Goal: Transaction & Acquisition: Book appointment/travel/reservation

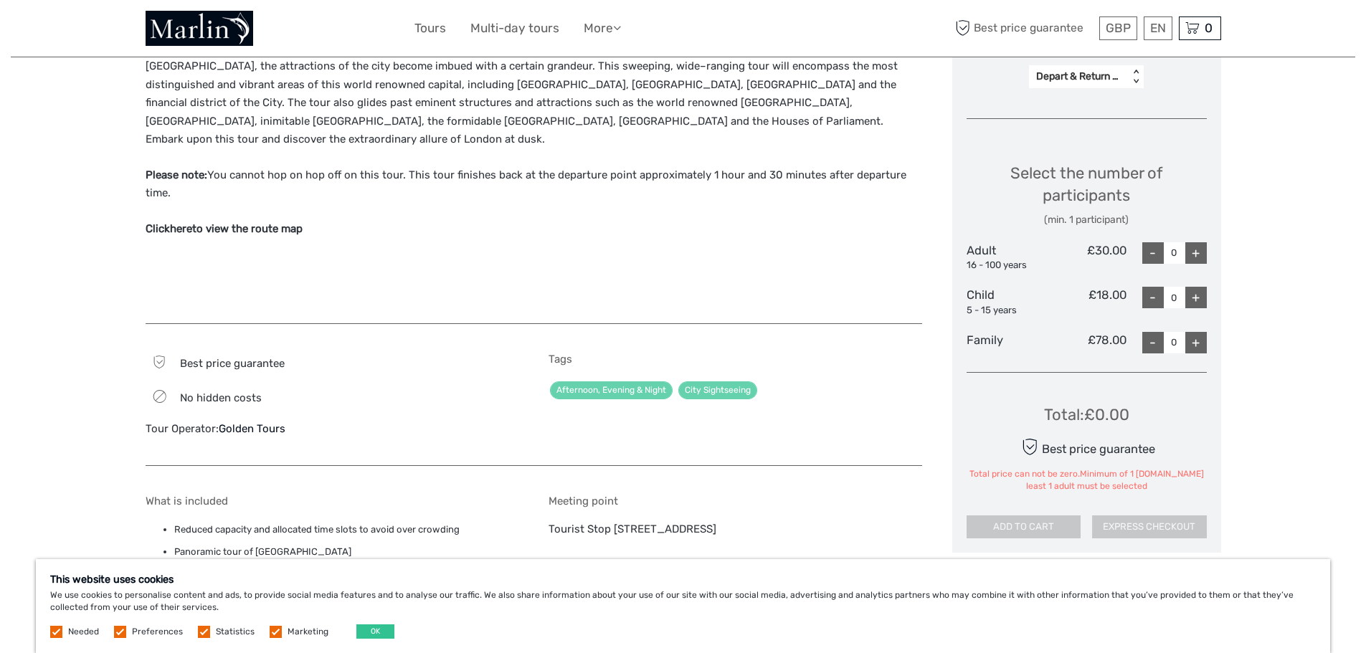
scroll to position [646, 0]
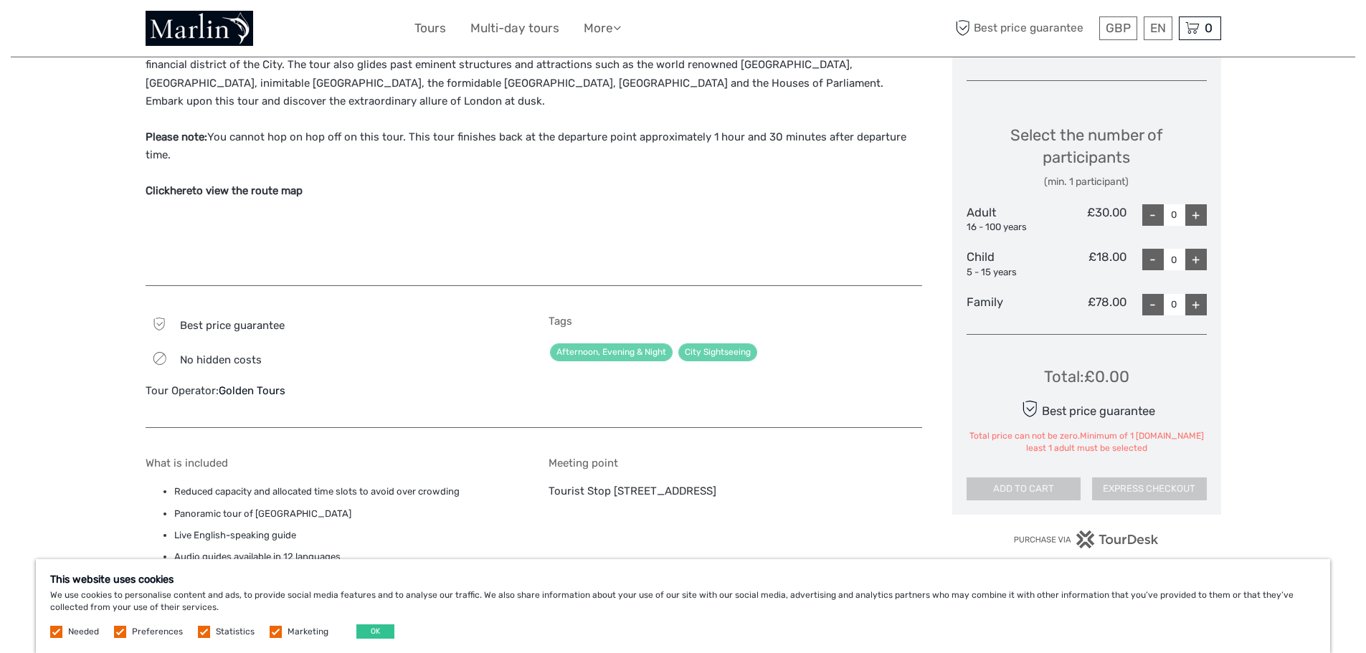
click at [1196, 304] on div "+" at bounding box center [1197, 305] width 22 height 22
type input "1"
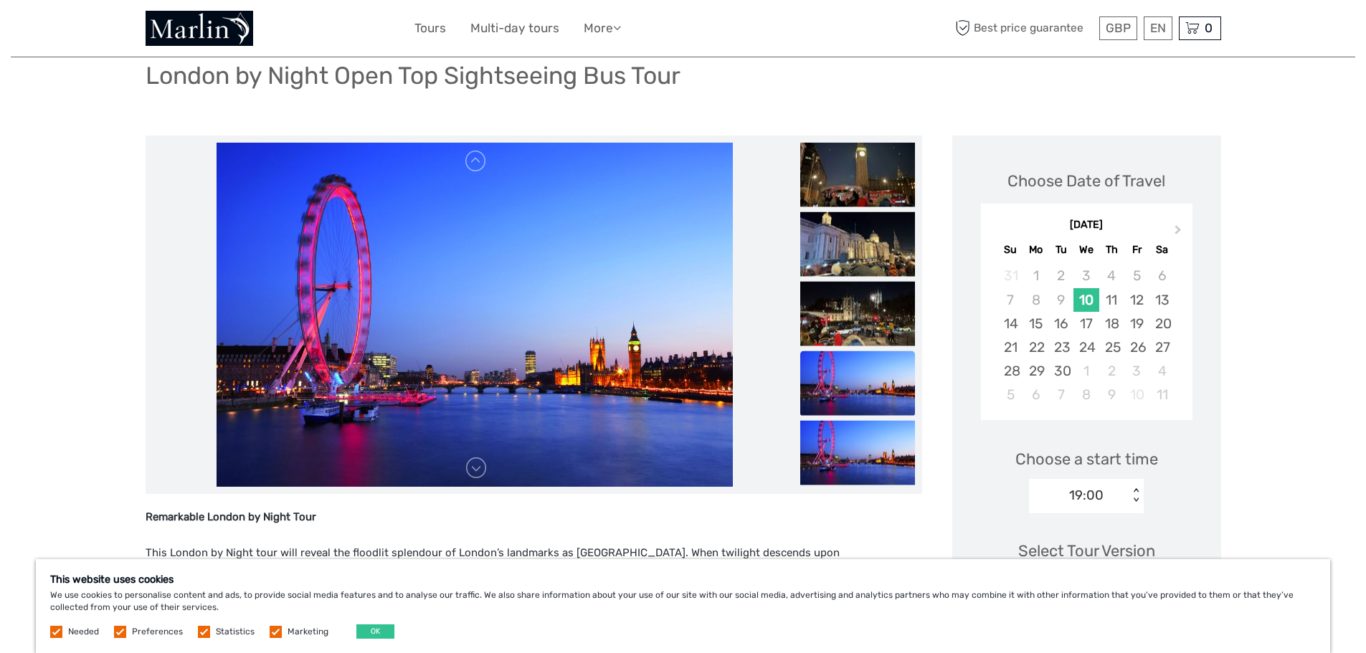
scroll to position [79, 0]
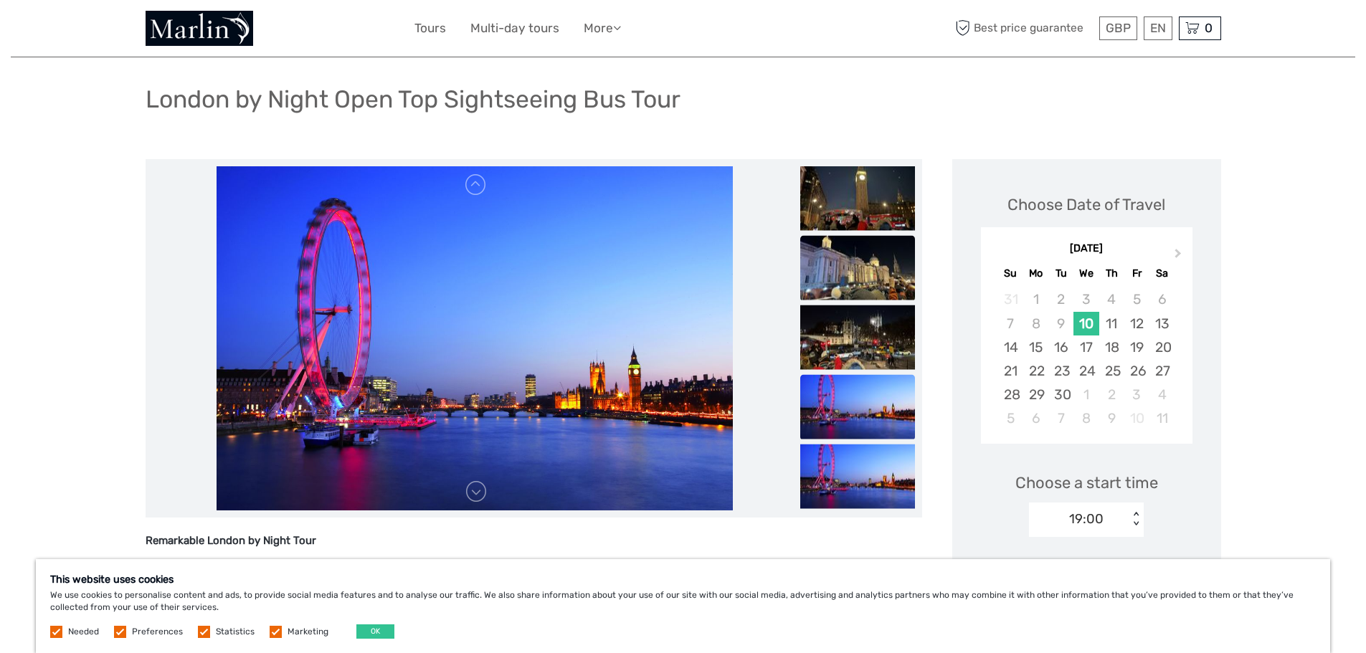
click at [858, 273] on img at bounding box center [857, 268] width 115 height 65
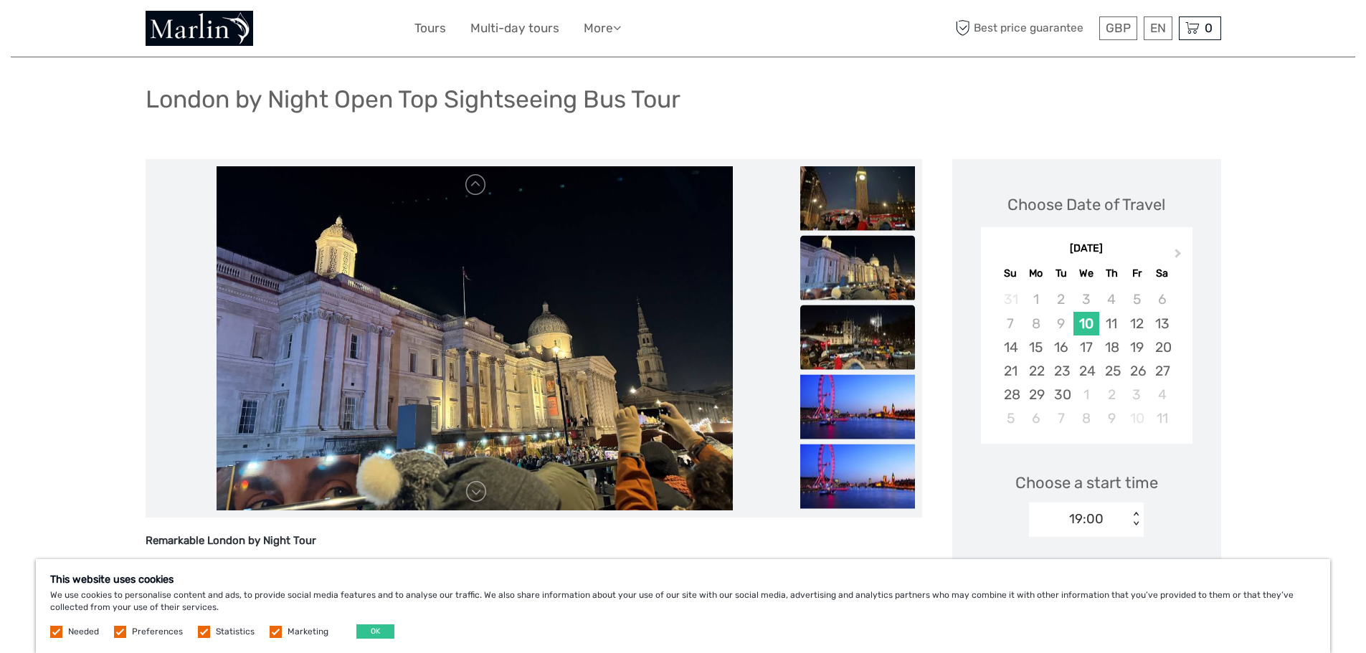
click at [861, 336] on img at bounding box center [857, 338] width 115 height 65
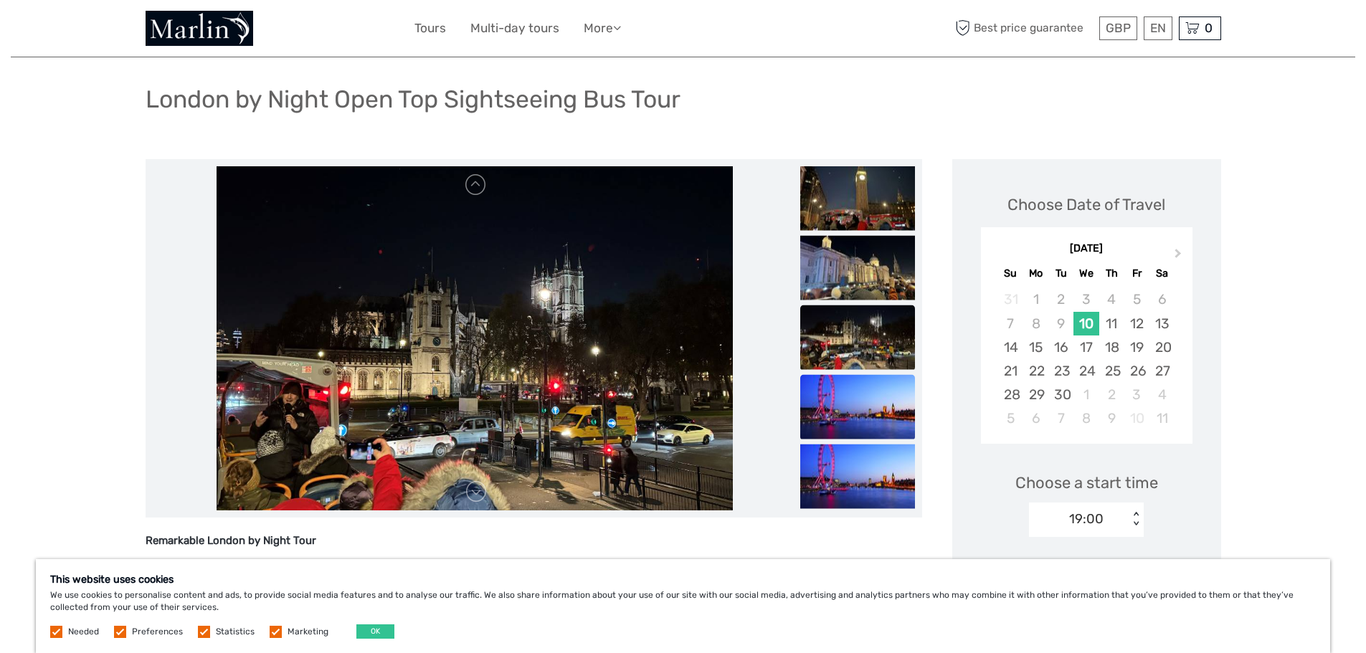
click at [854, 402] on img at bounding box center [857, 407] width 115 height 65
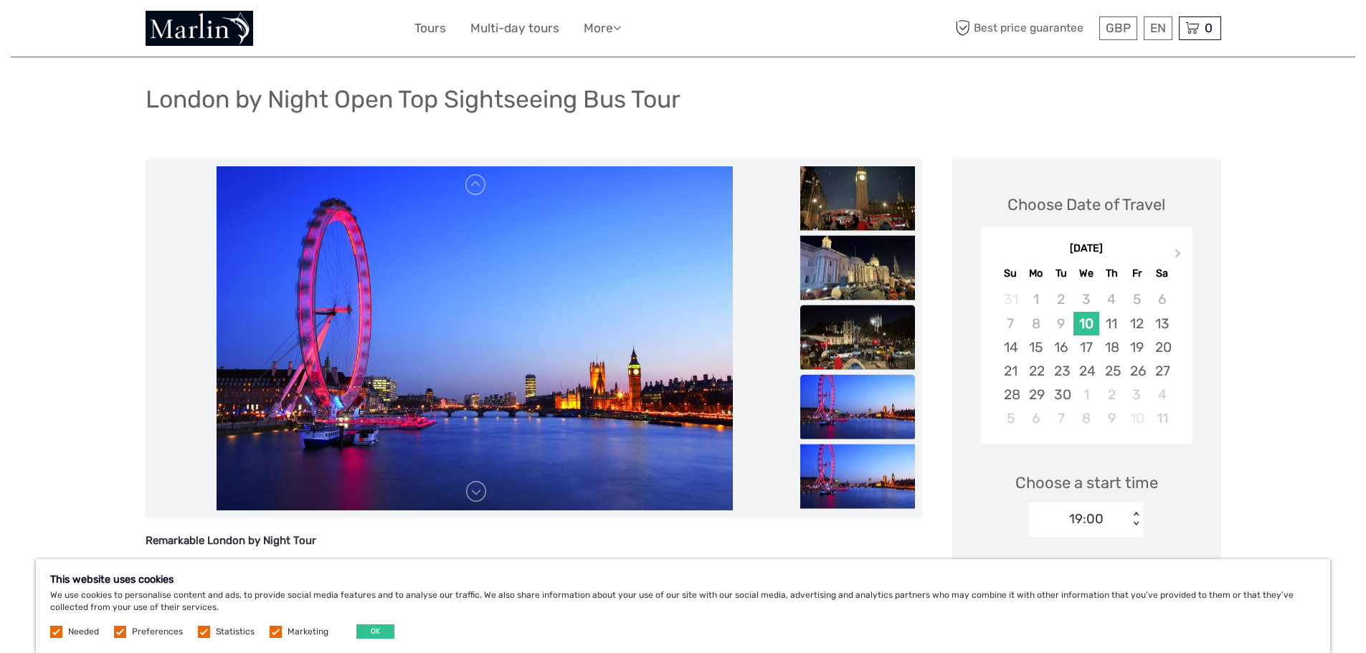
click at [858, 349] on img at bounding box center [857, 338] width 115 height 65
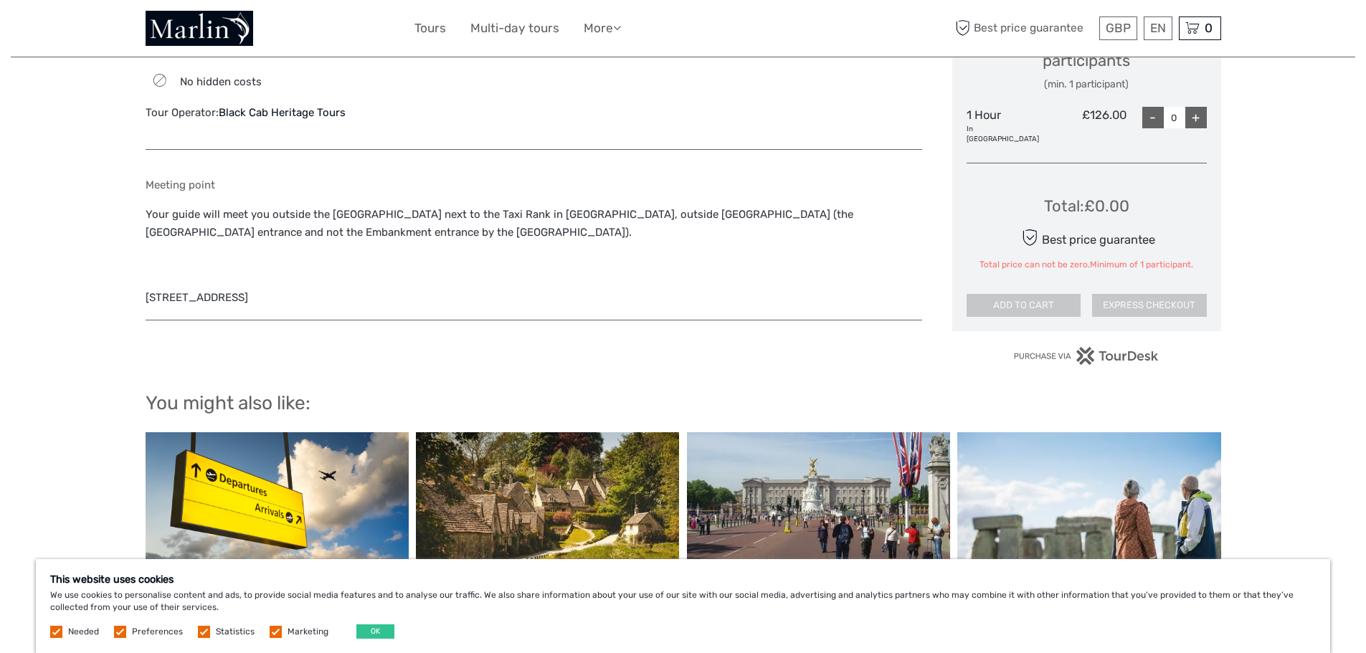
scroll to position [789, 0]
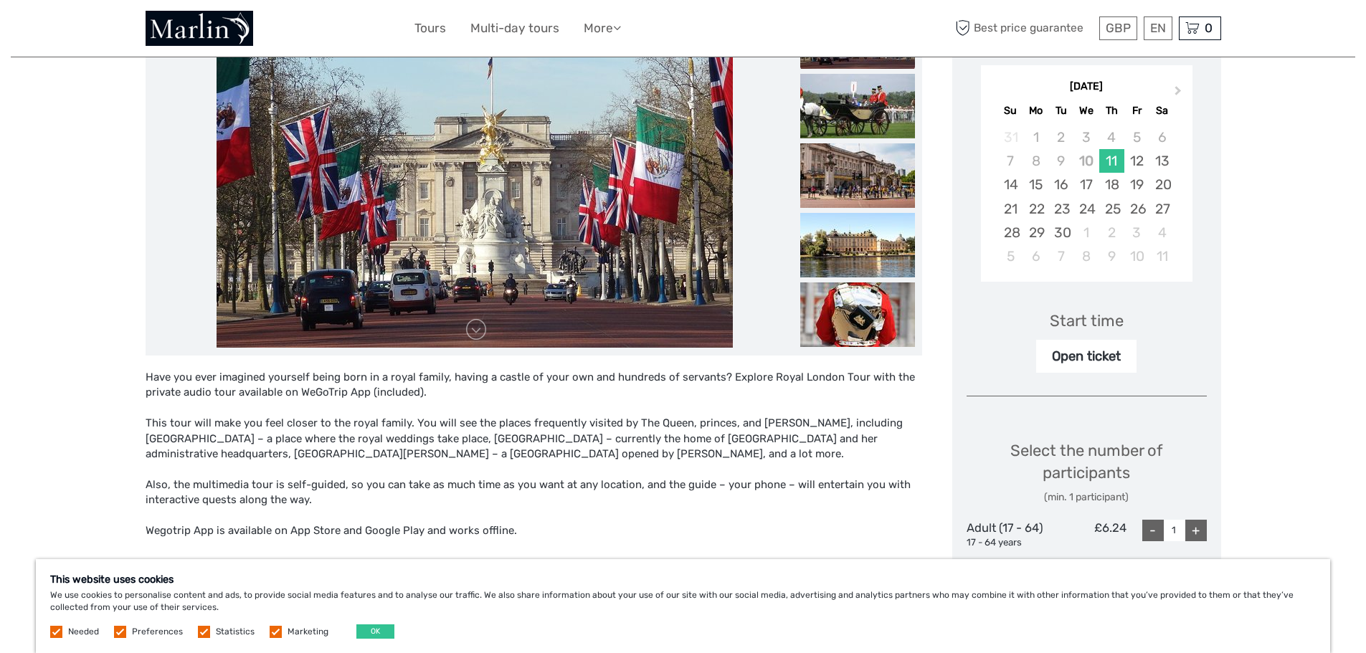
scroll to position [287, 0]
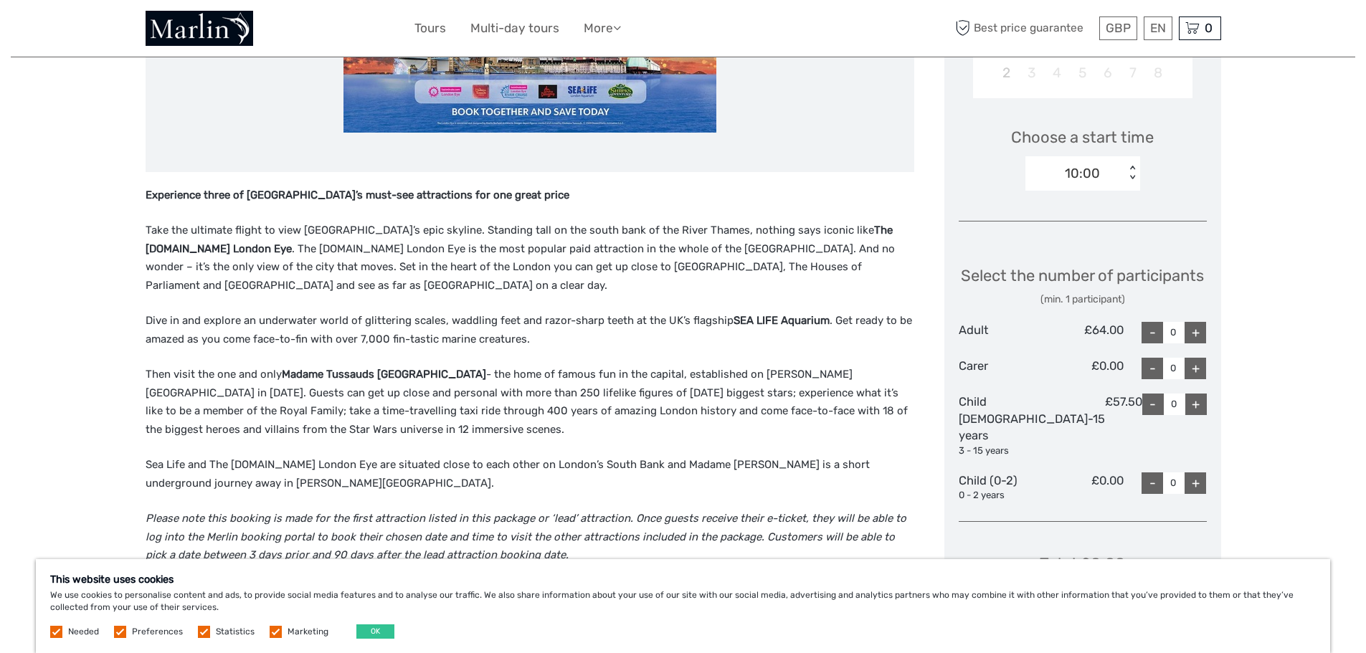
scroll to position [430, 0]
